Goal: Task Accomplishment & Management: Use online tool/utility

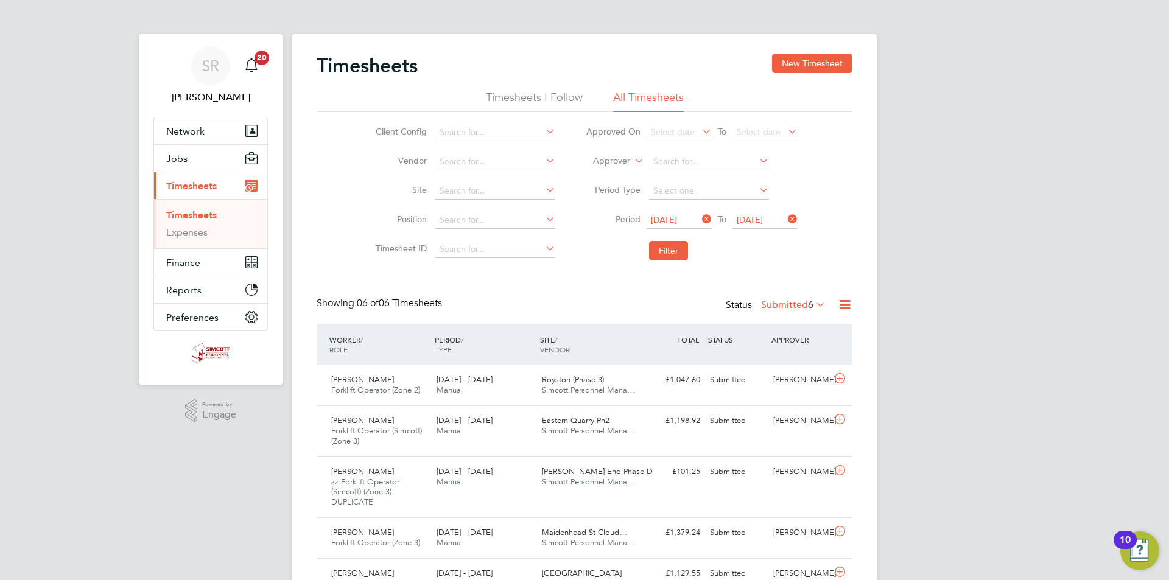
click at [847, 303] on icon at bounding box center [844, 304] width 15 height 15
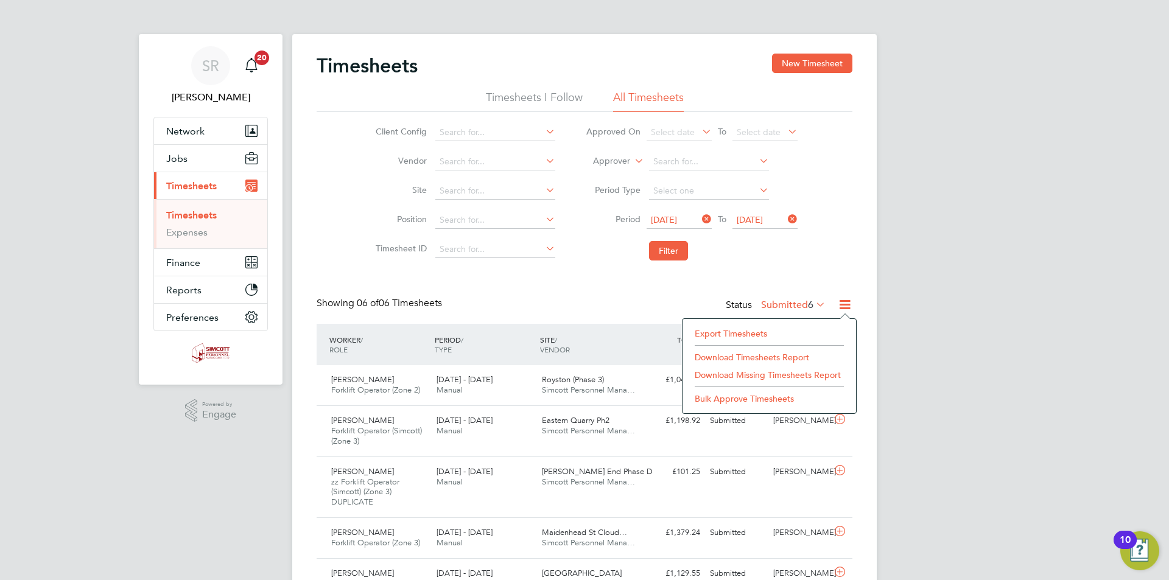
click at [736, 334] on li "Export Timesheets" at bounding box center [769, 333] width 161 height 17
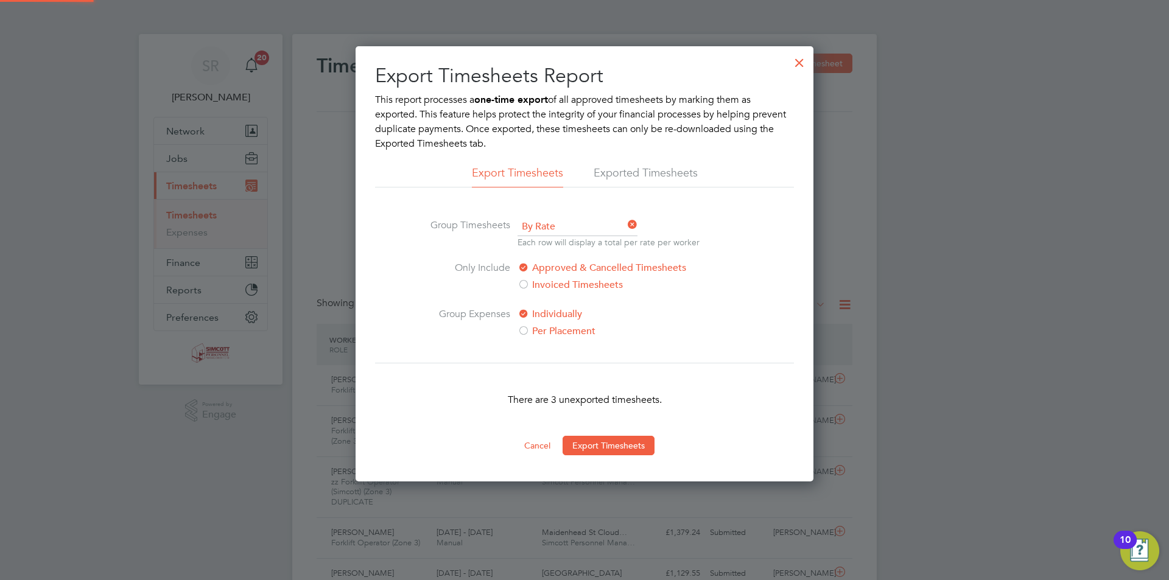
scroll to position [6, 6]
click at [623, 441] on button "Export Timesheets" at bounding box center [609, 445] width 92 height 19
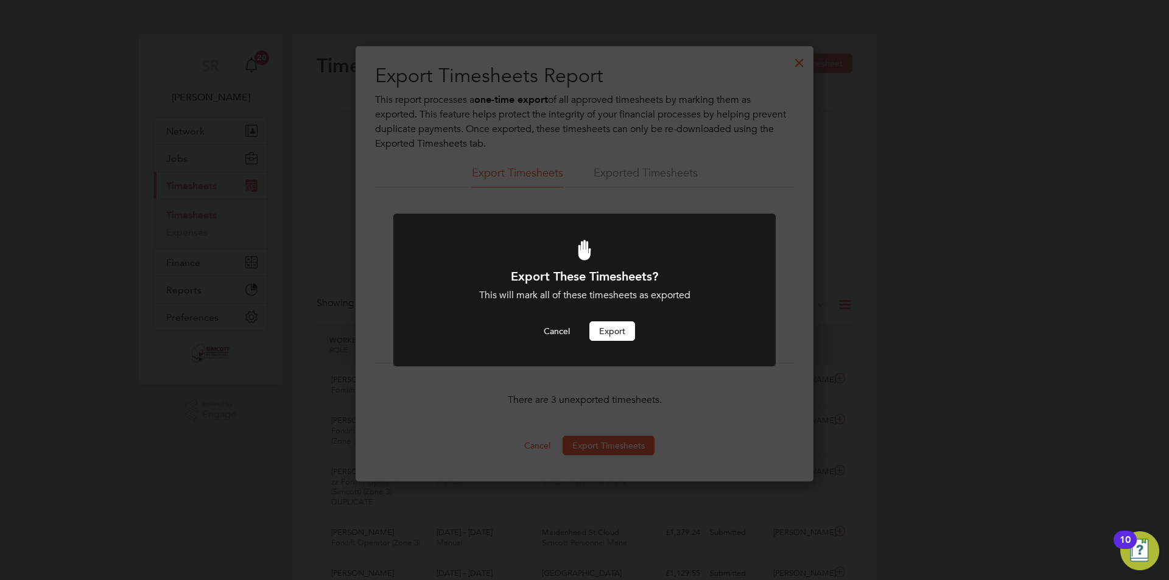
click at [615, 325] on button "Export" at bounding box center [613, 331] width 46 height 19
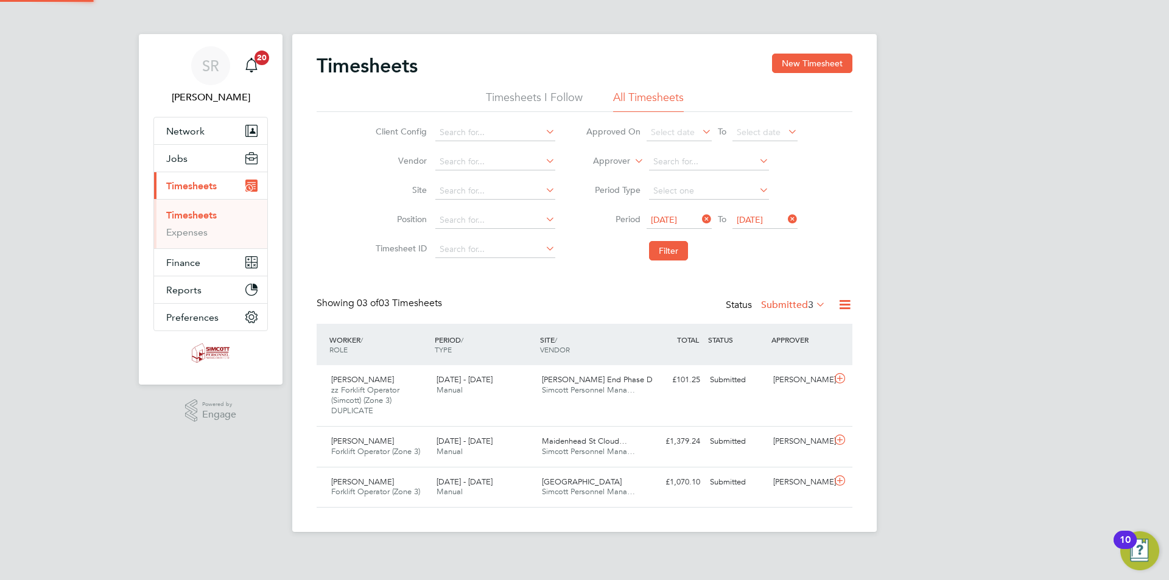
scroll to position [51, 106]
click at [806, 298] on div "Status Submitted 3" at bounding box center [777, 305] width 102 height 17
click at [805, 302] on label "Submitted 3" at bounding box center [793, 305] width 65 height 12
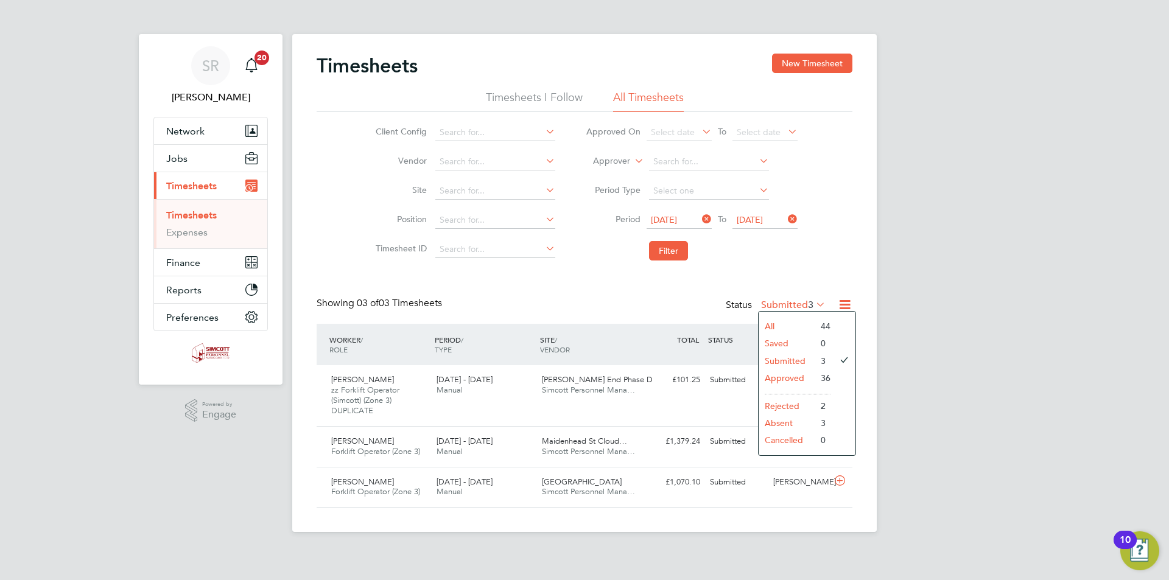
click at [802, 376] on li "Approved" at bounding box center [787, 378] width 56 height 17
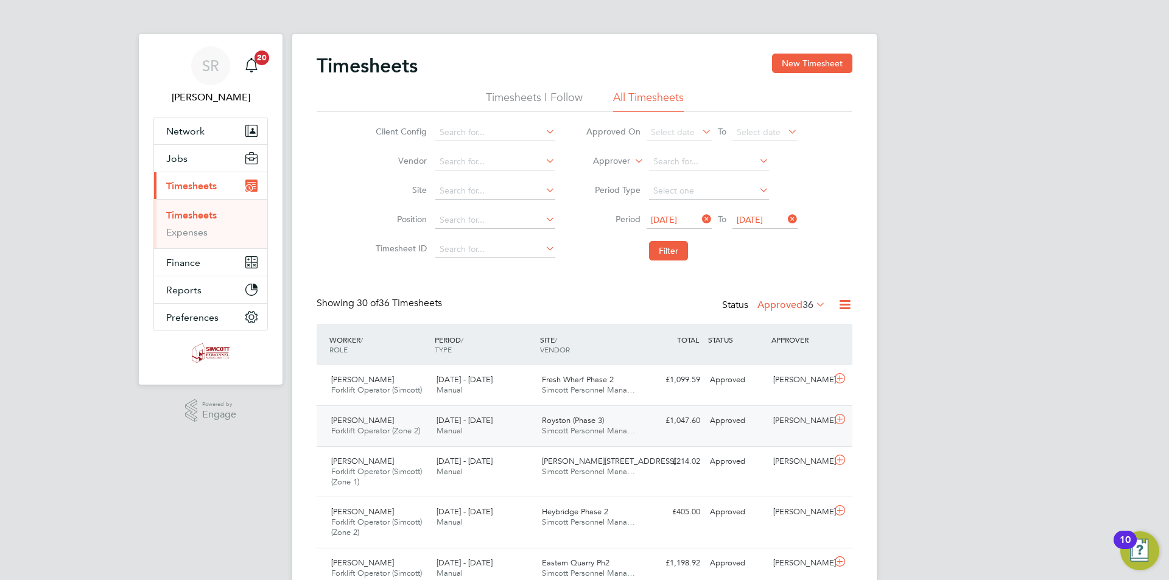
click at [516, 418] on div "[DATE] - [DATE] Manual" at bounding box center [484, 426] width 105 height 30
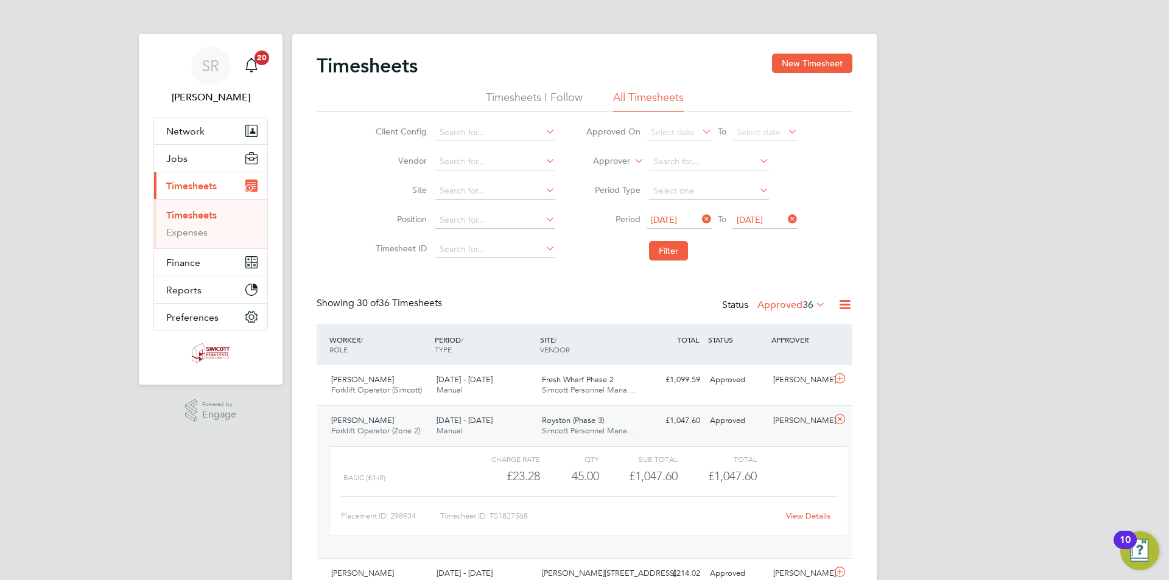
click at [801, 516] on link "View Details" at bounding box center [808, 516] width 44 height 10
click at [835, 420] on icon at bounding box center [840, 420] width 15 height 10
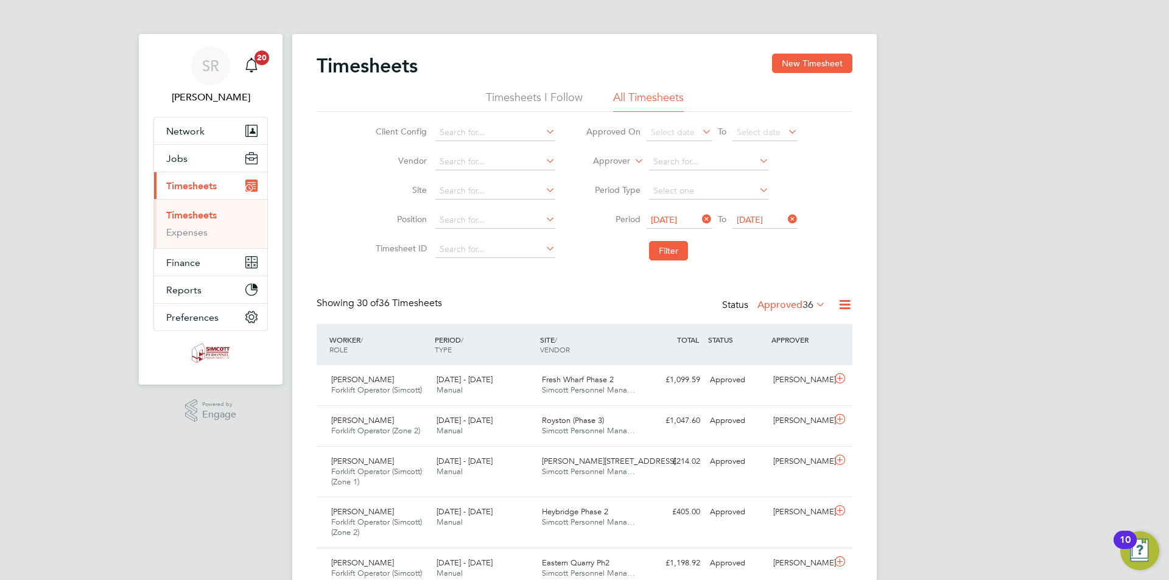
drag, startPoint x: 842, startPoint y: 308, endPoint x: 822, endPoint y: 325, distance: 26.4
click at [842, 308] on icon at bounding box center [844, 304] width 15 height 15
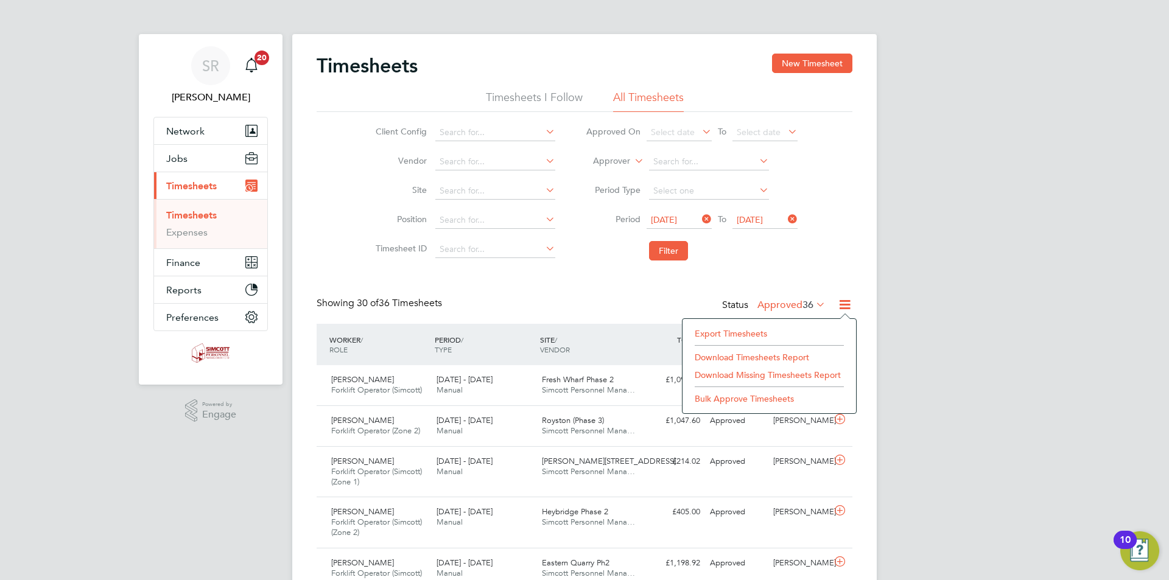
click at [739, 344] on li at bounding box center [769, 344] width 149 height 4
click at [759, 333] on li "Export Timesheets" at bounding box center [769, 333] width 161 height 17
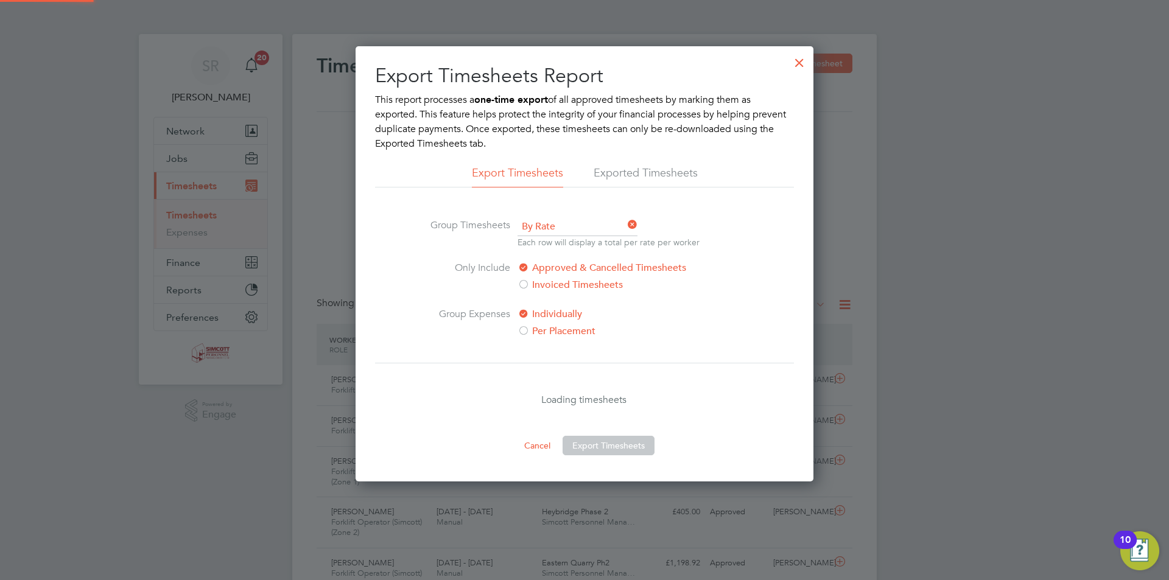
scroll to position [435, 459]
click at [806, 60] on div at bounding box center [800, 60] width 22 height 22
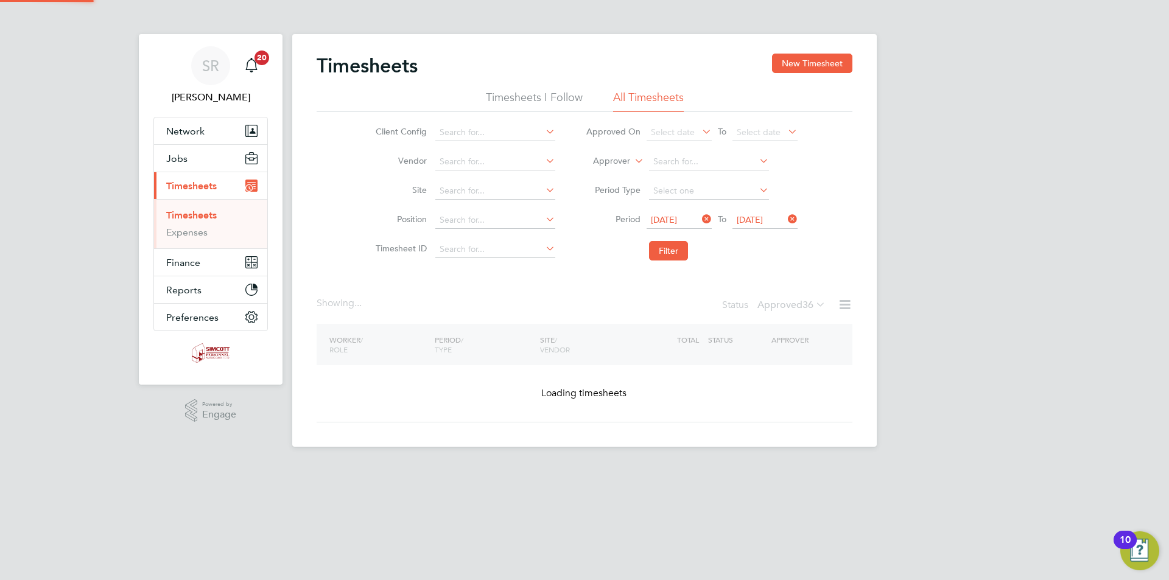
click at [800, 298] on div "Status Approved 36" at bounding box center [775, 305] width 106 height 17
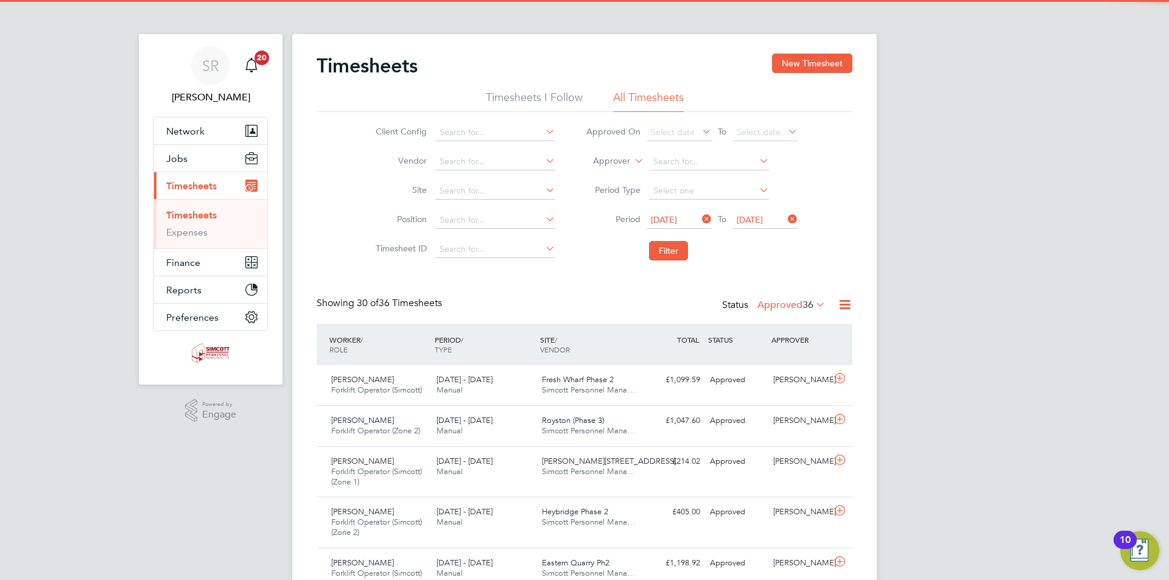
scroll to position [41, 106]
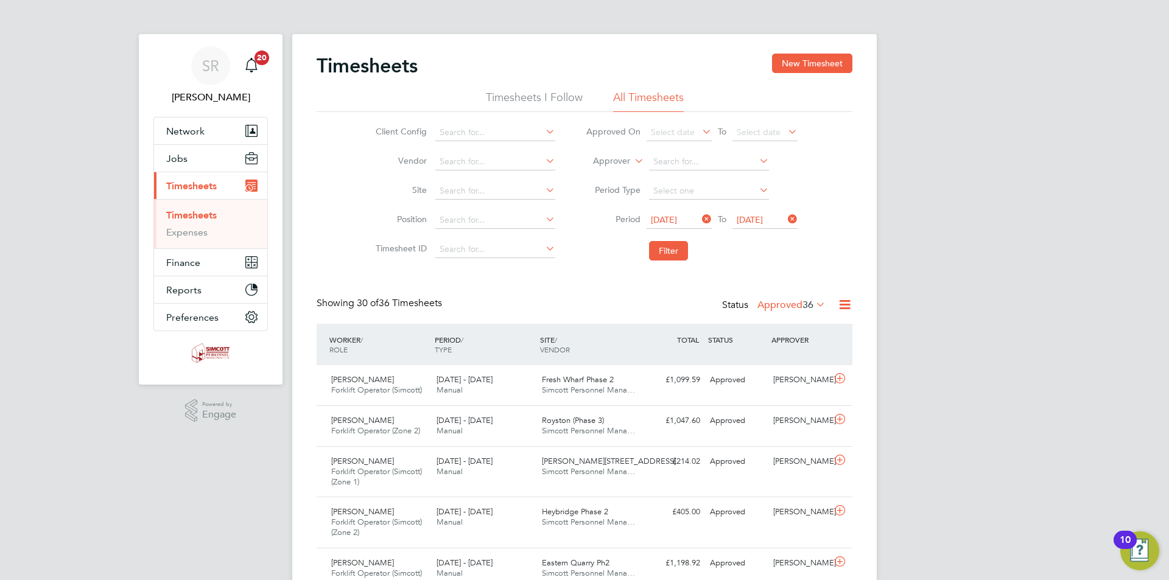
click at [804, 304] on span "36" at bounding box center [808, 305] width 11 height 12
click at [796, 353] on li "Submitted" at bounding box center [785, 361] width 56 height 17
